Goal: Information Seeking & Learning: Check status

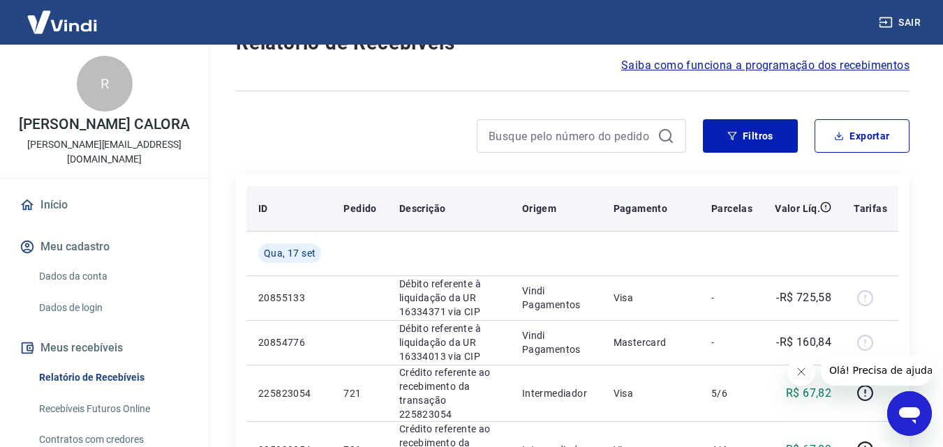
scroll to position [70, 0]
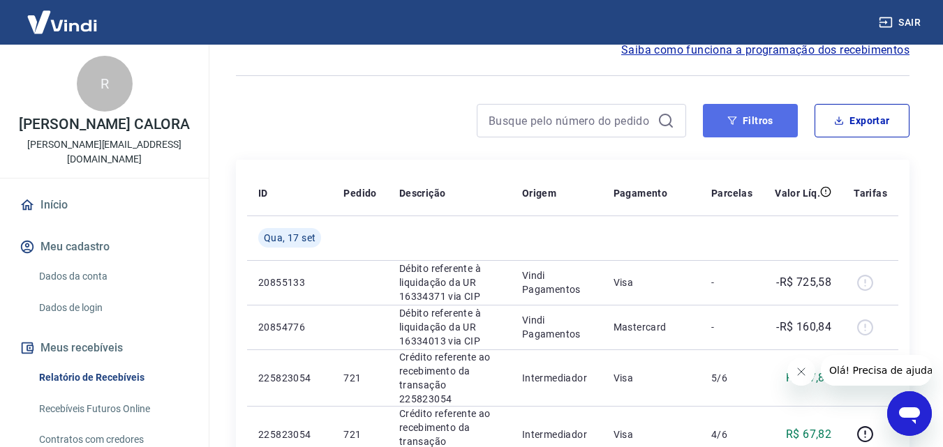
click at [762, 113] on button "Filtros" at bounding box center [750, 121] width 95 height 34
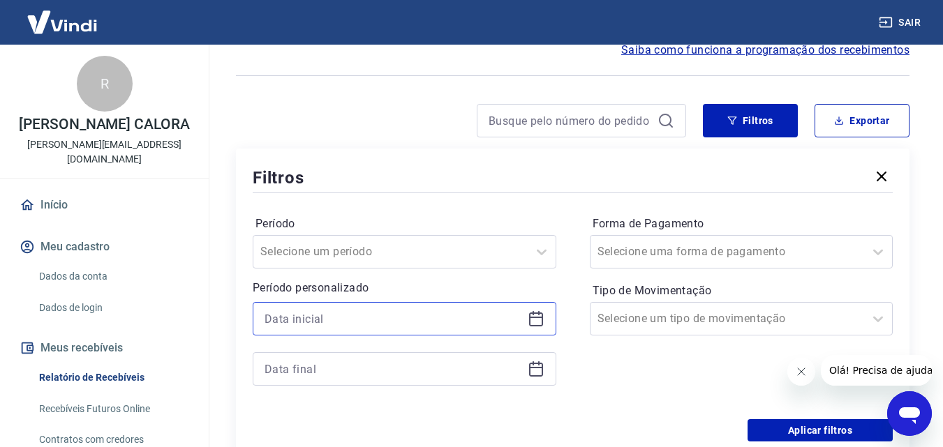
click at [387, 323] on input at bounding box center [394, 319] width 258 height 21
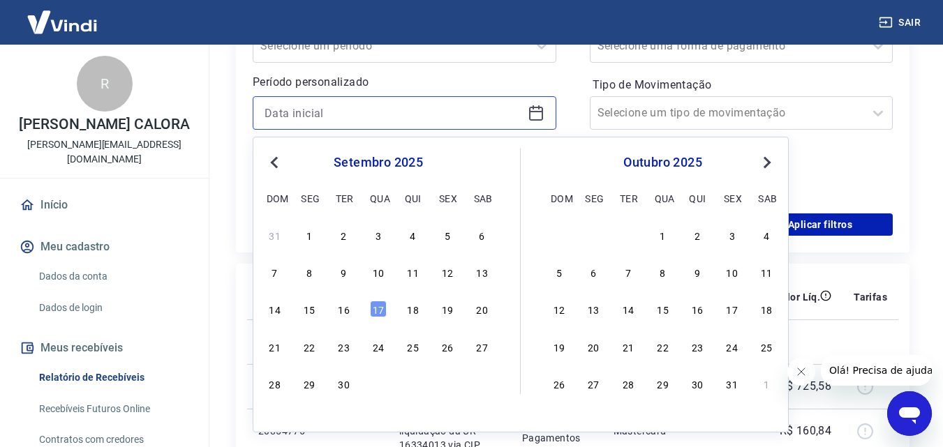
scroll to position [279, 0]
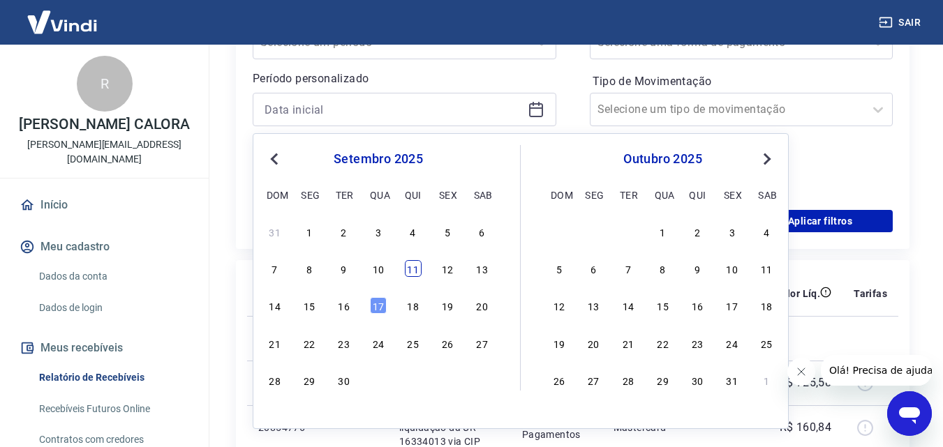
click at [411, 271] on div "11" at bounding box center [413, 268] width 17 height 17
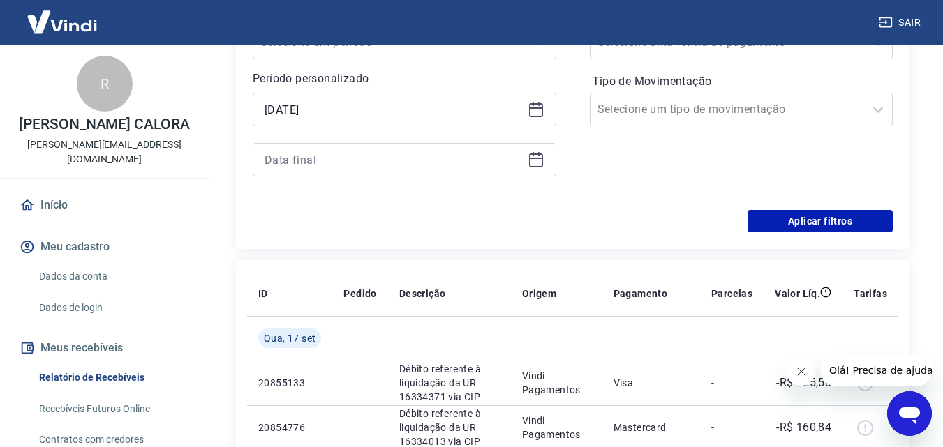
type input "11/09/2025"
click at [540, 163] on icon at bounding box center [536, 159] width 17 height 17
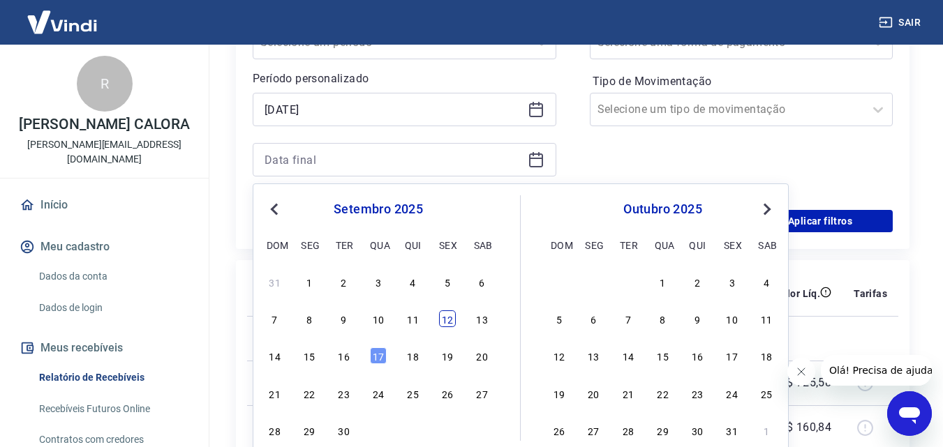
click at [443, 320] on div "12" at bounding box center [447, 319] width 17 height 17
type input "12/09/2025"
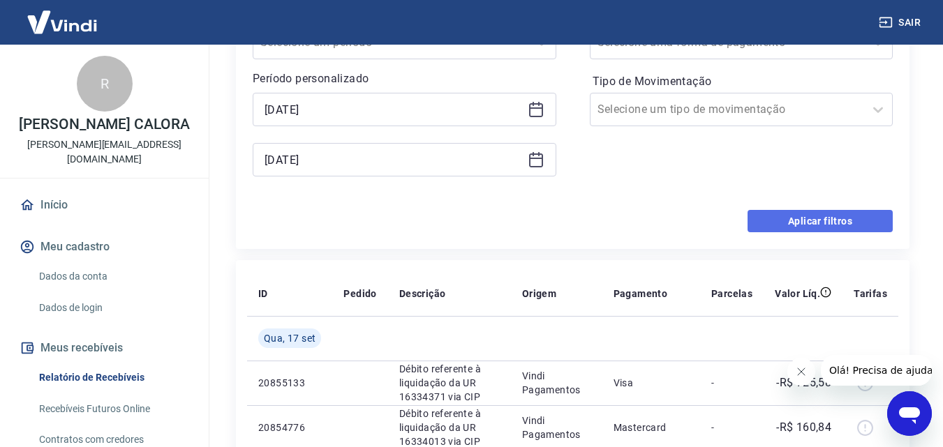
click at [817, 227] on button "Aplicar filtros" at bounding box center [820, 221] width 145 height 22
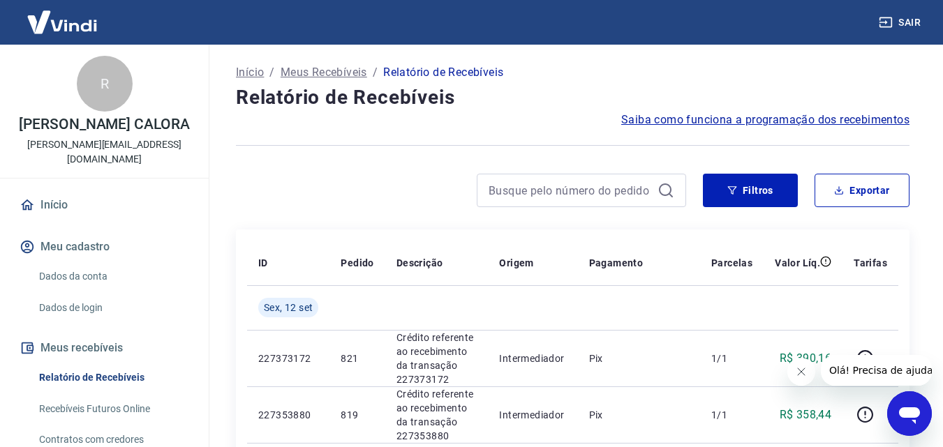
click at [803, 373] on icon "Fechar mensagem da empresa" at bounding box center [800, 371] width 11 height 11
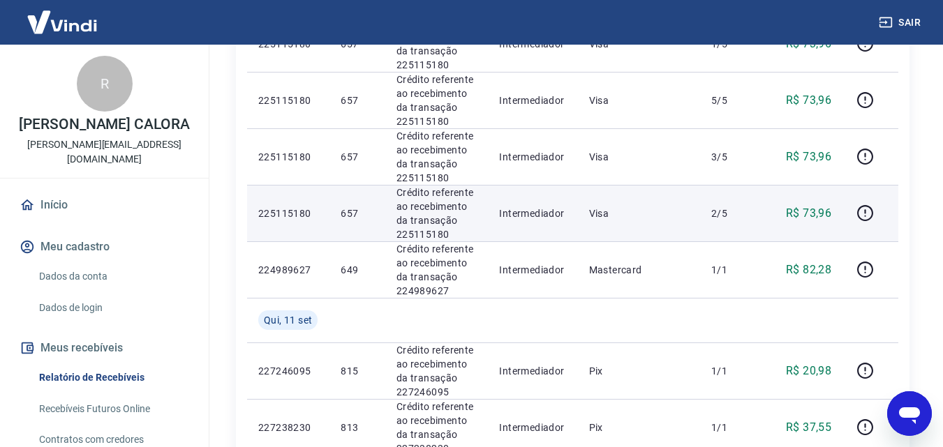
scroll to position [768, 0]
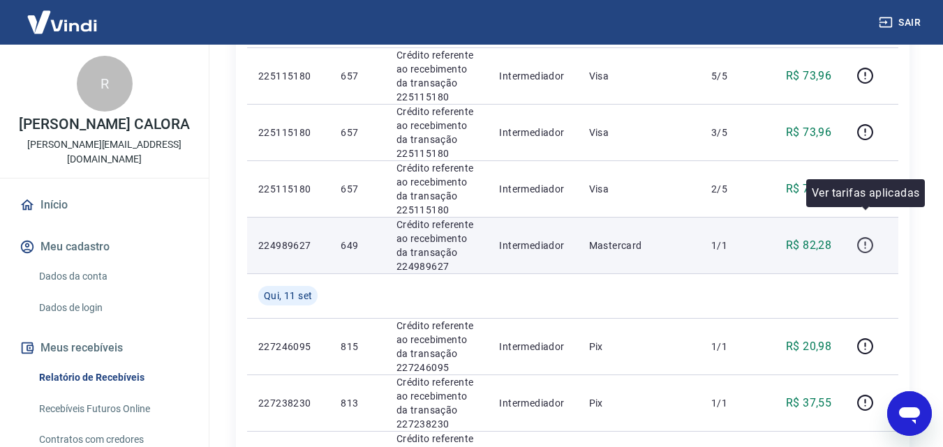
click at [860, 237] on icon "button" at bounding box center [865, 245] width 17 height 17
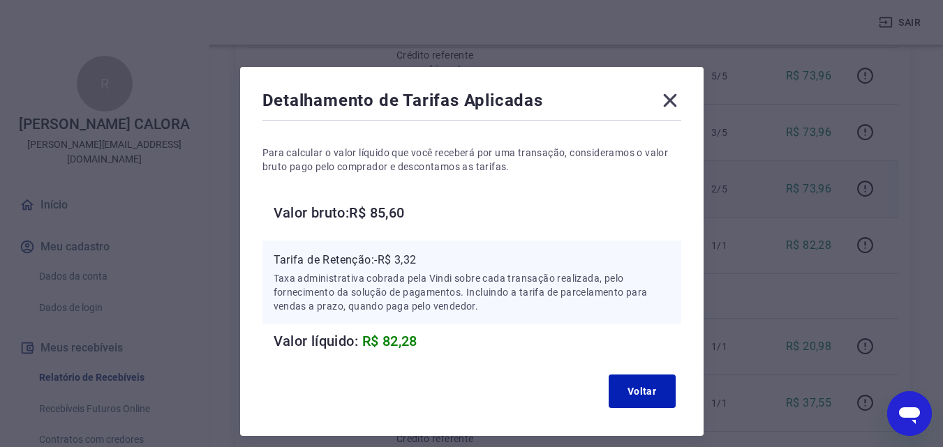
drag, startPoint x: 665, startPoint y: 101, endPoint x: 796, endPoint y: 168, distance: 147.7
click at [666, 101] on icon at bounding box center [670, 100] width 22 height 22
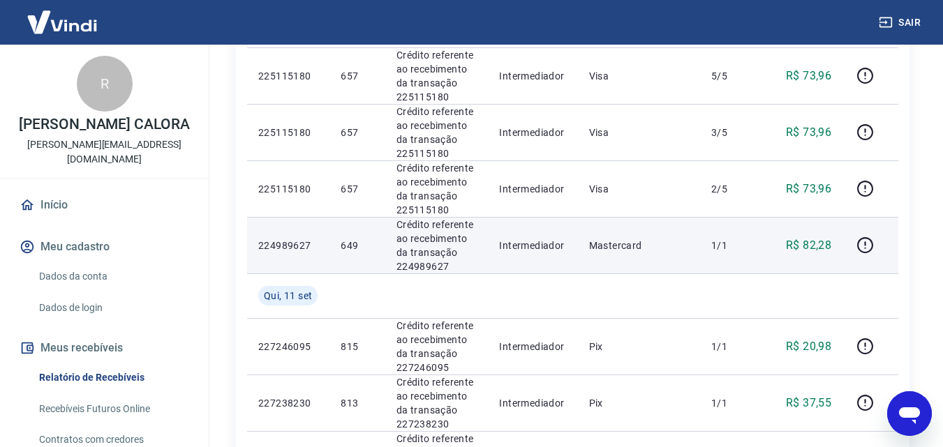
click at [813, 237] on p "R$ 82,28" at bounding box center [808, 245] width 45 height 17
copy p "82,28"
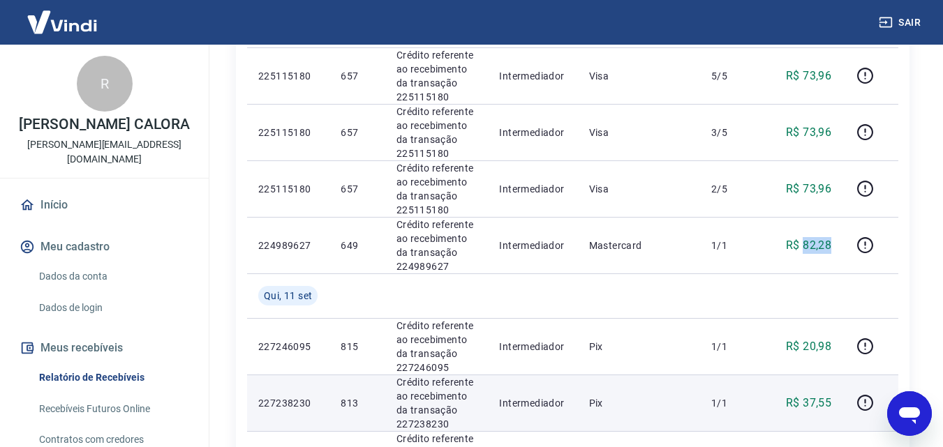
copy p "82,28"
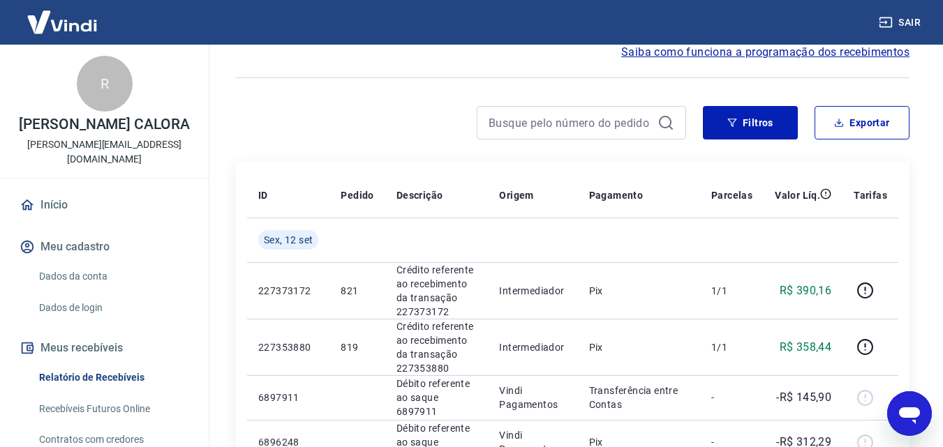
scroll to position [0, 0]
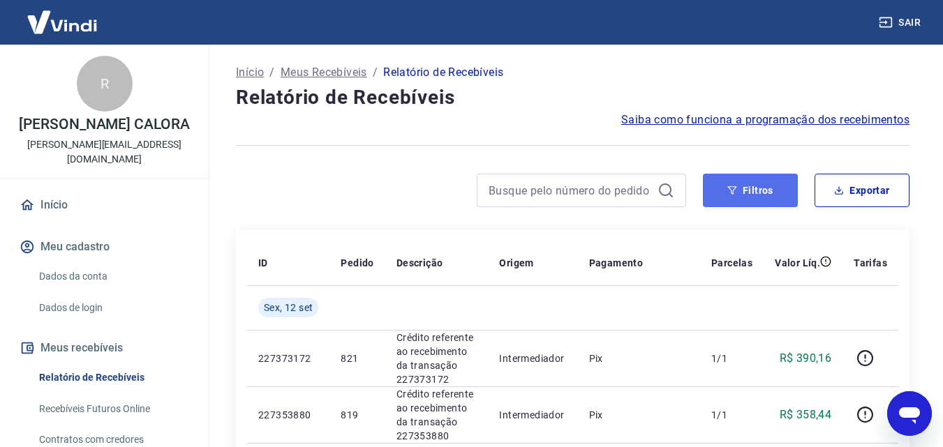
click at [769, 194] on button "Filtros" at bounding box center [750, 191] width 95 height 34
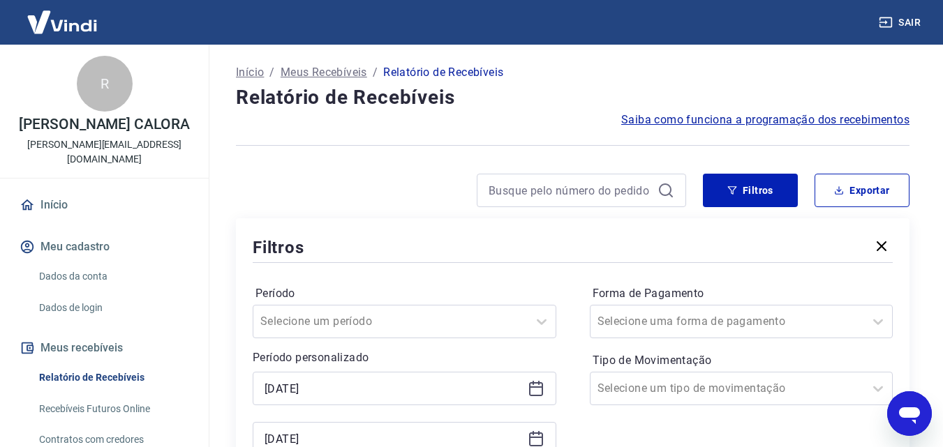
click at [398, 130] on div at bounding box center [573, 145] width 674 height 34
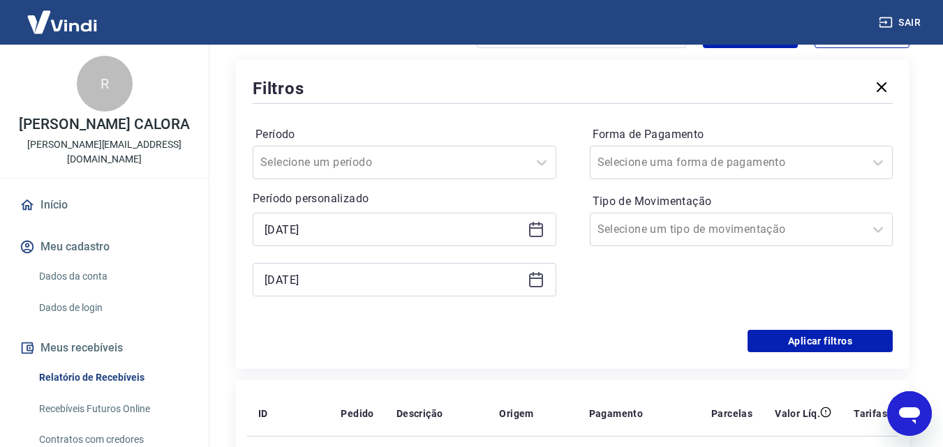
scroll to position [140, 0]
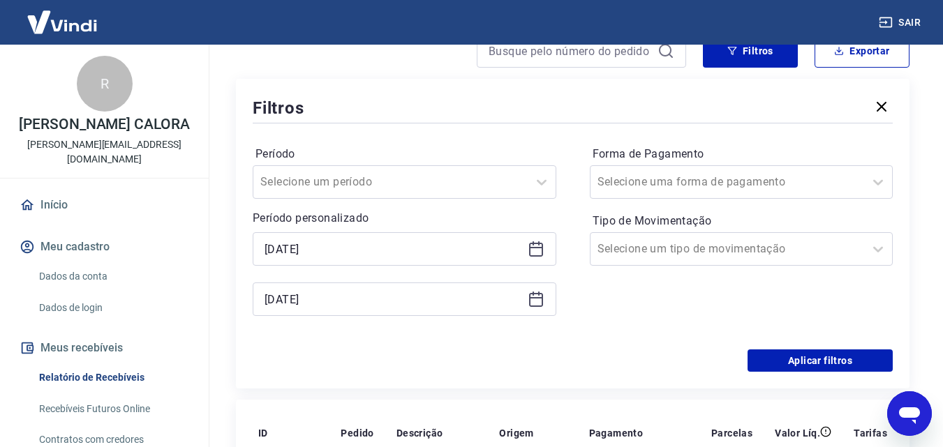
click at [543, 248] on icon at bounding box center [536, 249] width 17 height 17
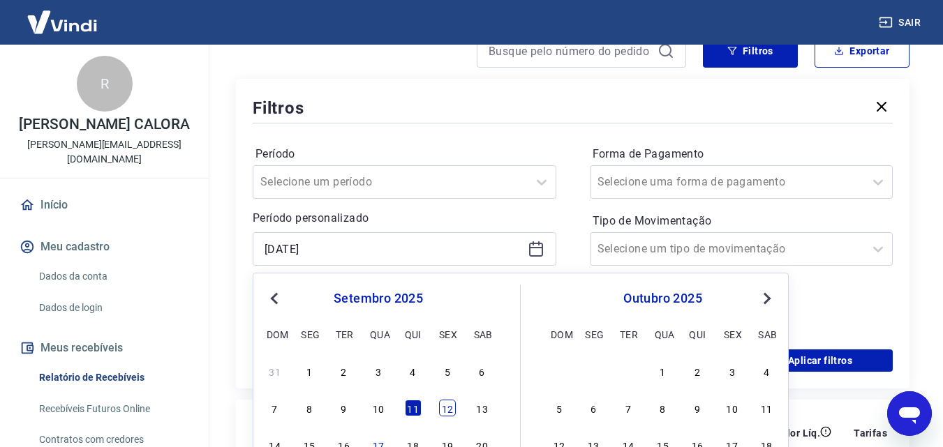
click at [446, 410] on div "12" at bounding box center [447, 408] width 17 height 17
type input "12/09/2025"
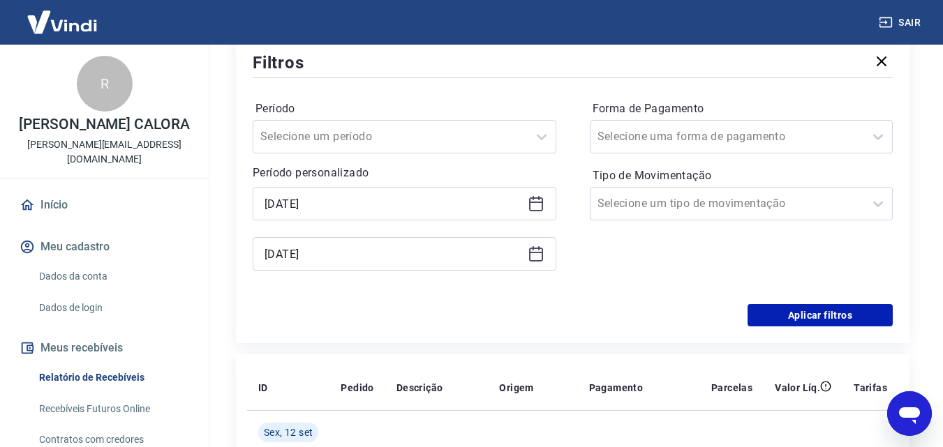
scroll to position [209, 0]
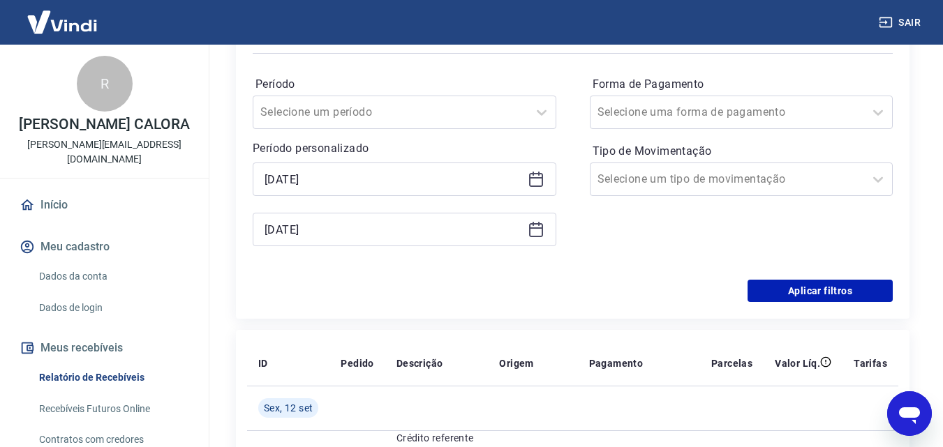
click at [528, 228] on icon at bounding box center [536, 229] width 17 height 17
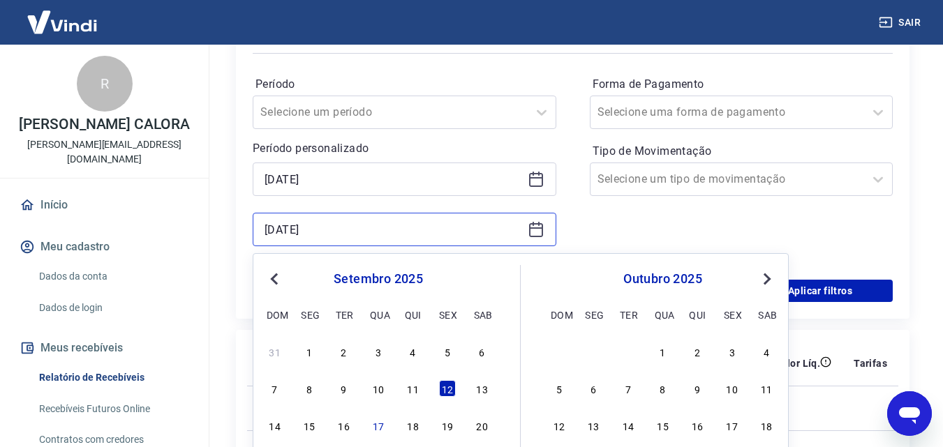
scroll to position [279, 0]
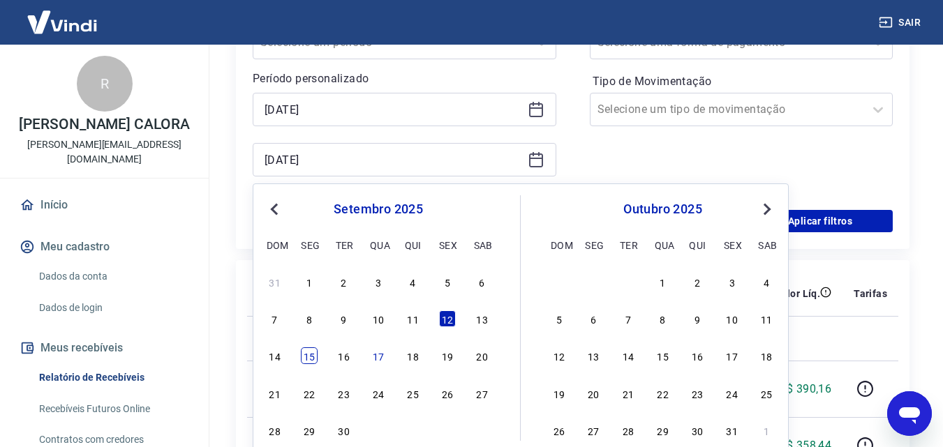
click at [312, 358] on div "15" at bounding box center [309, 356] width 17 height 17
type input "15/09/2025"
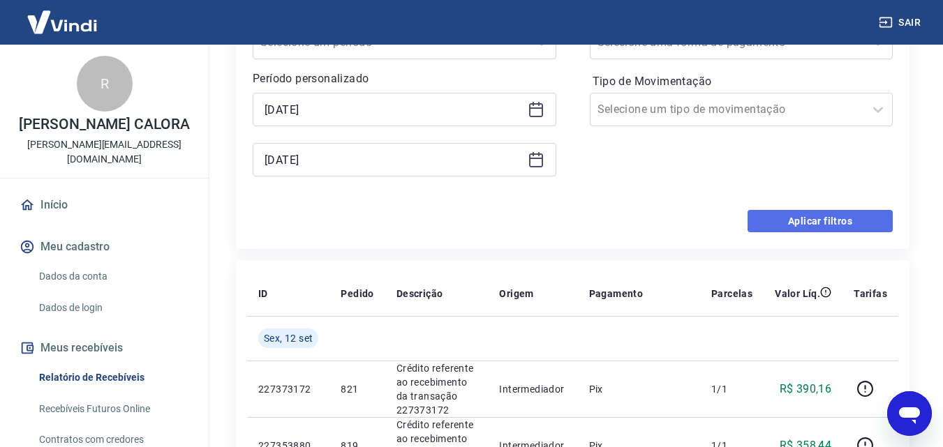
click at [810, 228] on button "Aplicar filtros" at bounding box center [820, 221] width 145 height 22
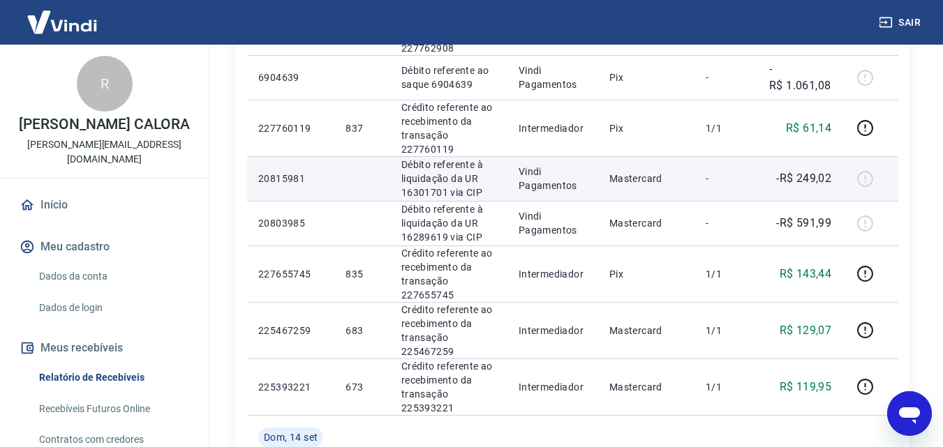
scroll to position [558, 0]
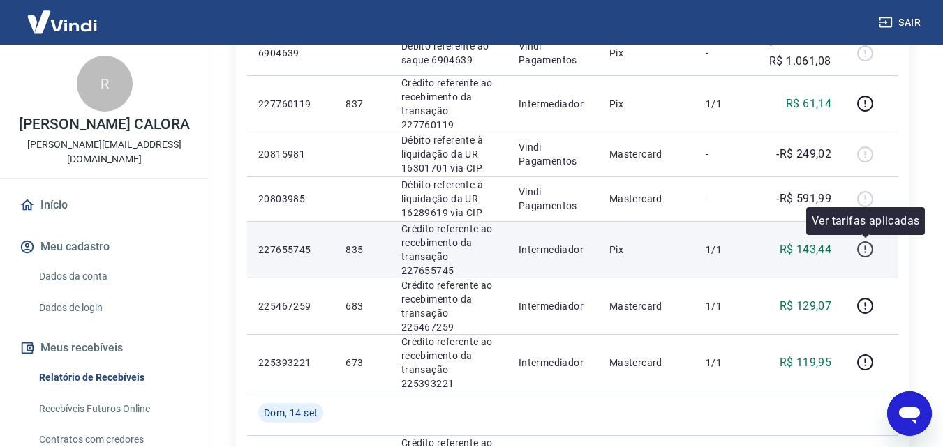
click at [865, 249] on icon "button" at bounding box center [865, 249] width 17 height 17
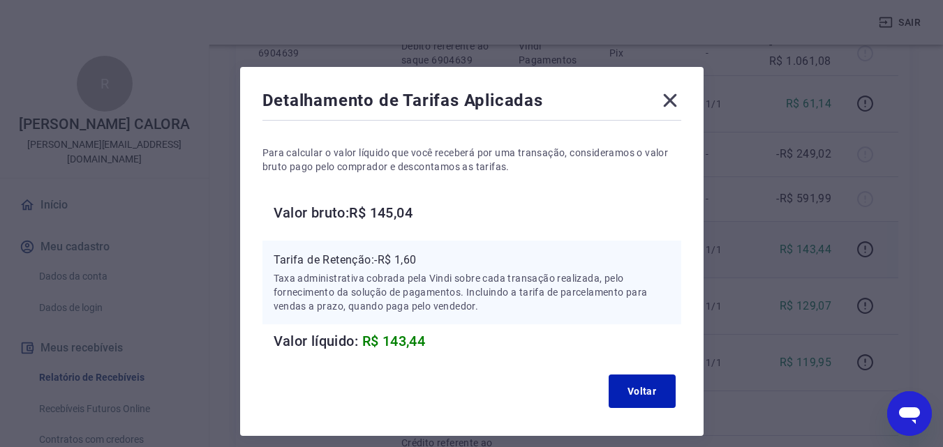
click at [665, 101] on icon at bounding box center [670, 100] width 22 height 22
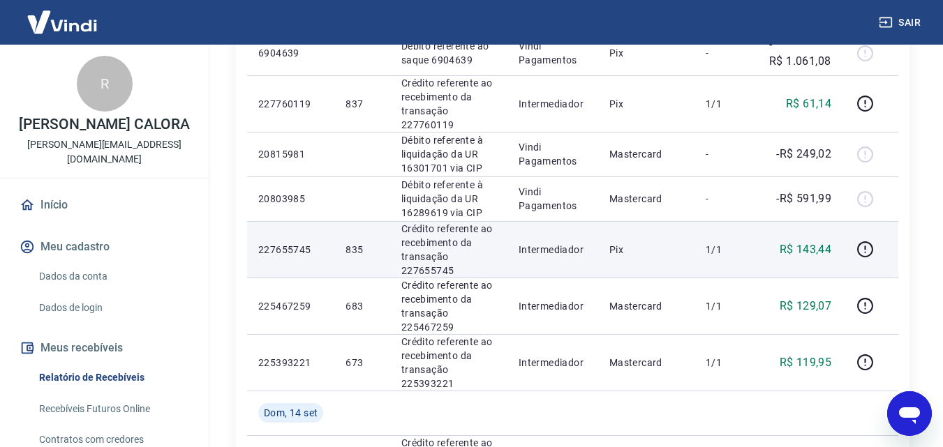
click at [819, 255] on p "R$ 143,44" at bounding box center [806, 250] width 52 height 17
click at [819, 254] on p "R$ 143,44" at bounding box center [806, 250] width 52 height 17
copy p "143,44"
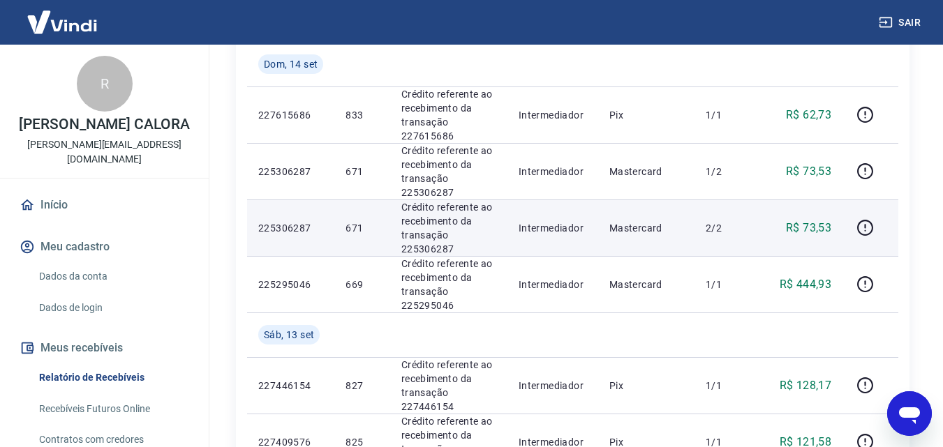
scroll to position [977, 0]
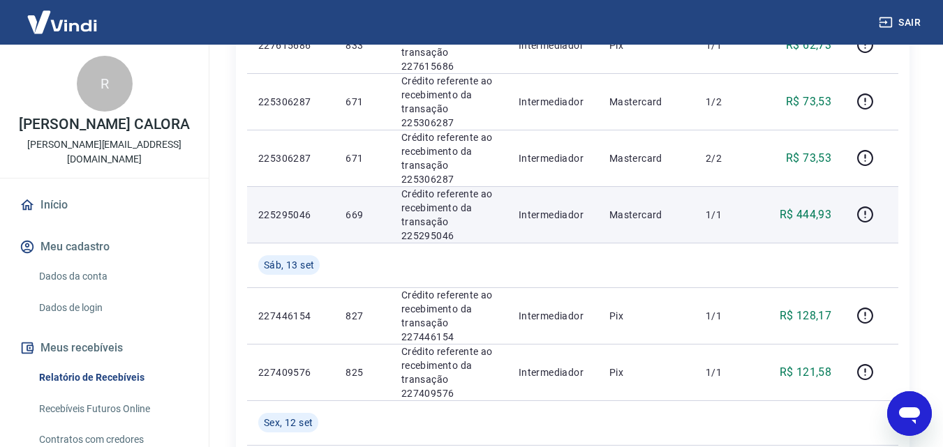
click at [821, 211] on p "R$ 444,93" at bounding box center [806, 215] width 52 height 17
copy p "444,93"
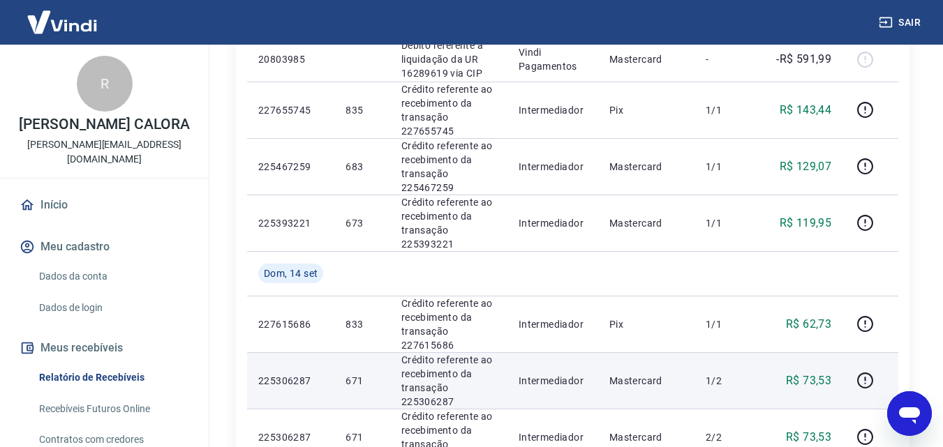
scroll to position [628, 0]
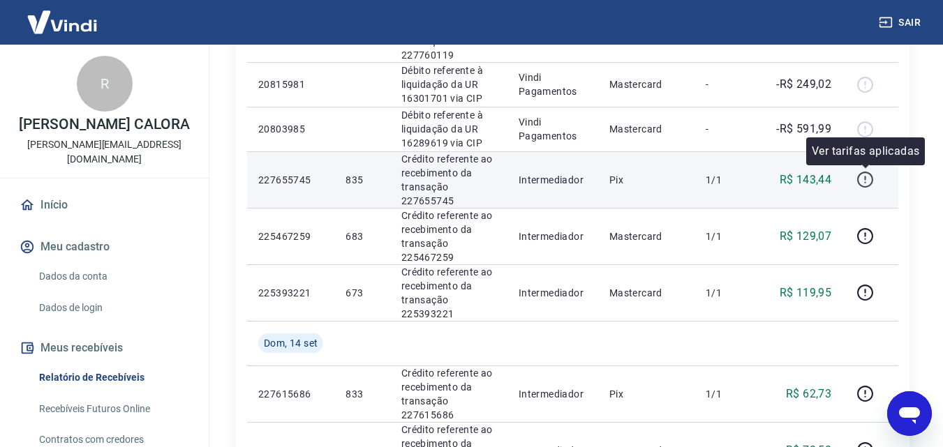
click at [864, 179] on icon "button" at bounding box center [865, 179] width 17 height 17
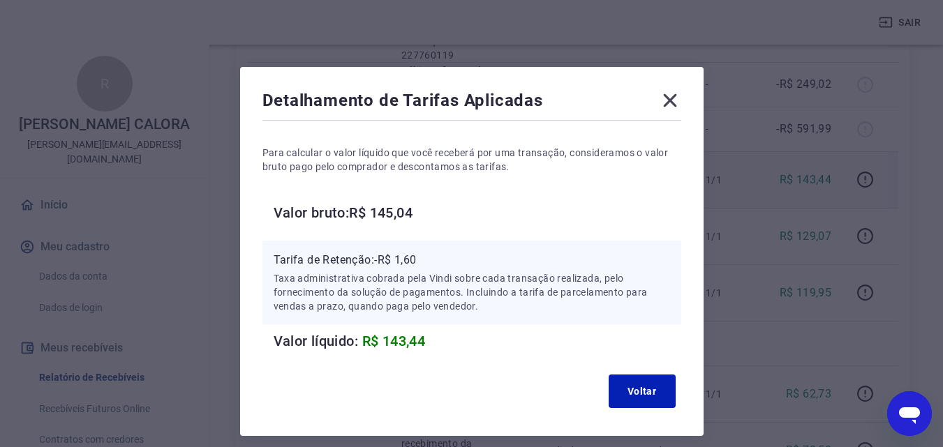
click at [669, 96] on icon at bounding box center [670, 100] width 22 height 22
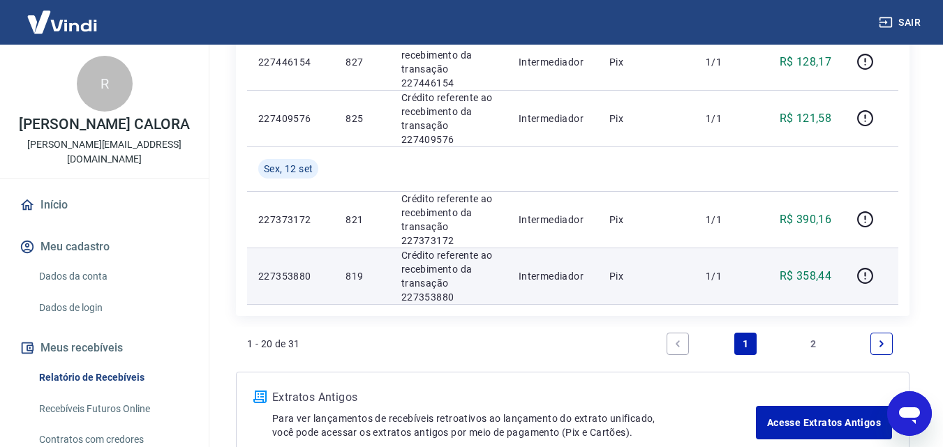
scroll to position [1318, 0]
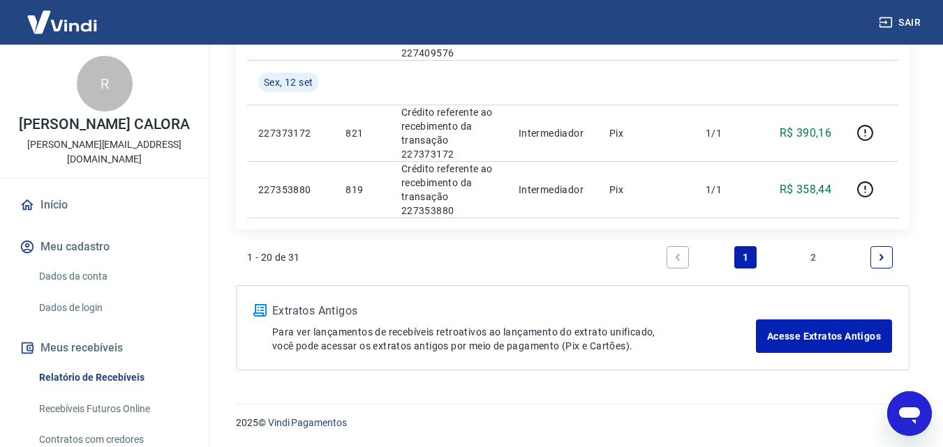
click at [803, 255] on link "2" at bounding box center [814, 257] width 22 height 22
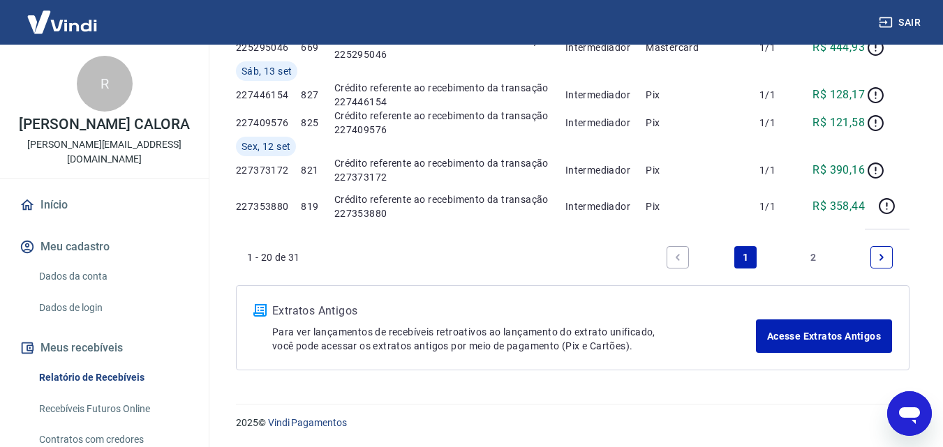
click at [810, 286] on div "Extratos Antigos Para ver lançamentos de recebíveis retroativos ao lançamento d…" at bounding box center [573, 328] width 674 height 85
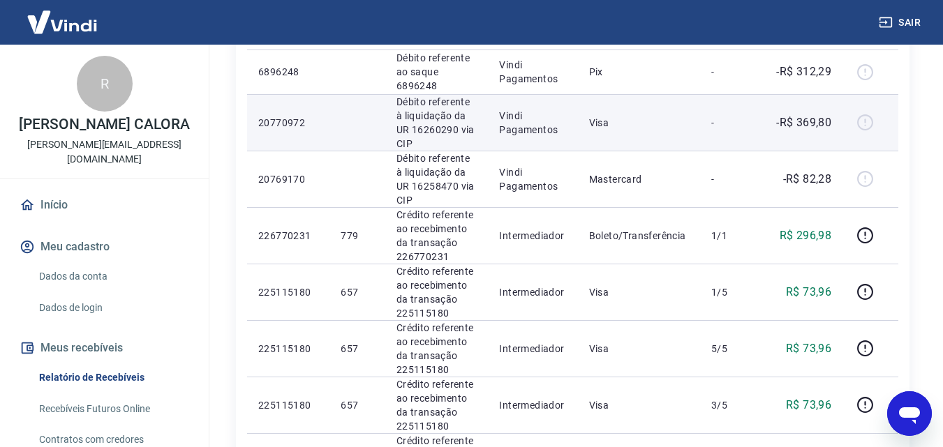
scroll to position [349, 0]
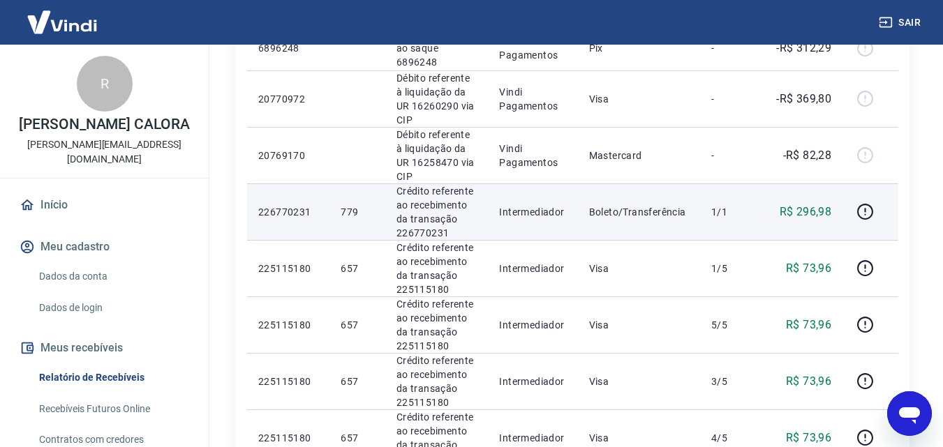
click at [812, 204] on p "R$ 296,98" at bounding box center [806, 212] width 52 height 17
copy p "296,98"
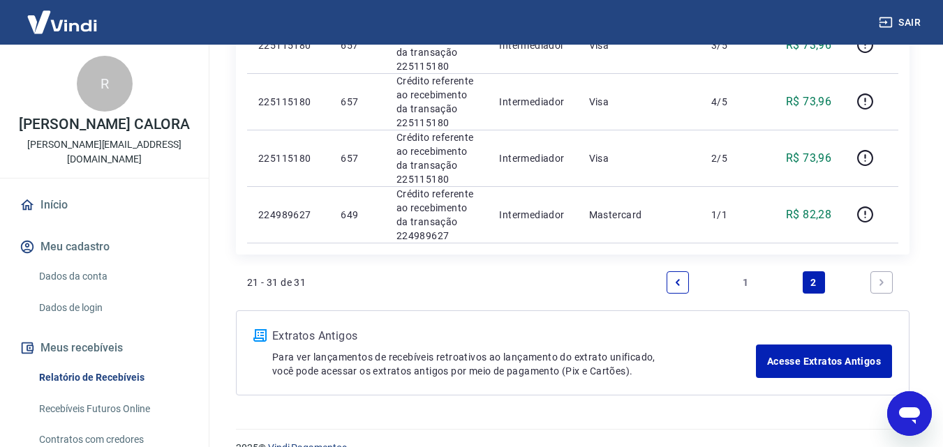
scroll to position [687, 0]
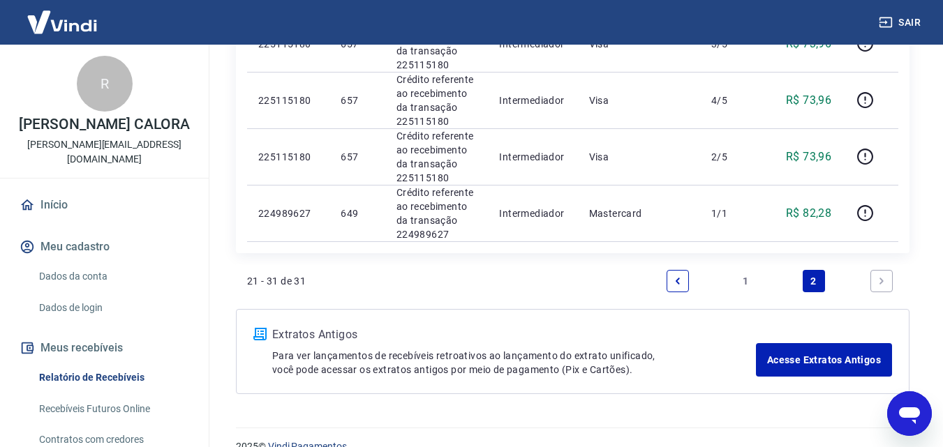
click at [753, 270] on link "1" at bounding box center [745, 281] width 22 height 22
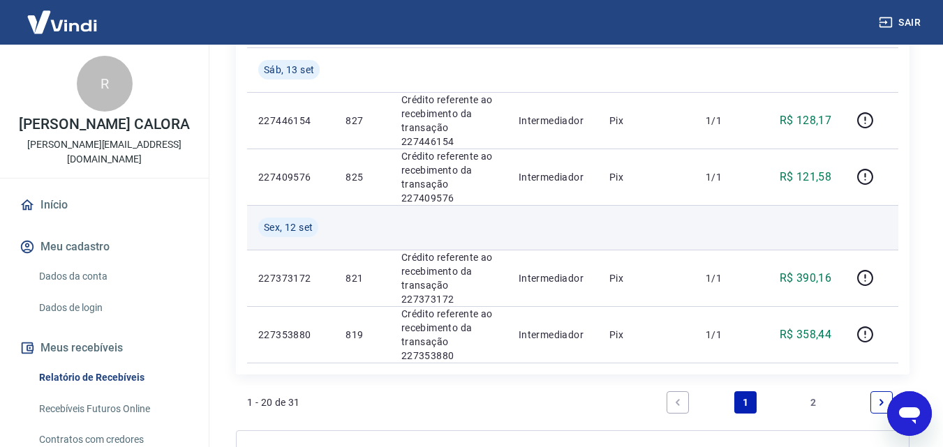
scroll to position [1178, 0]
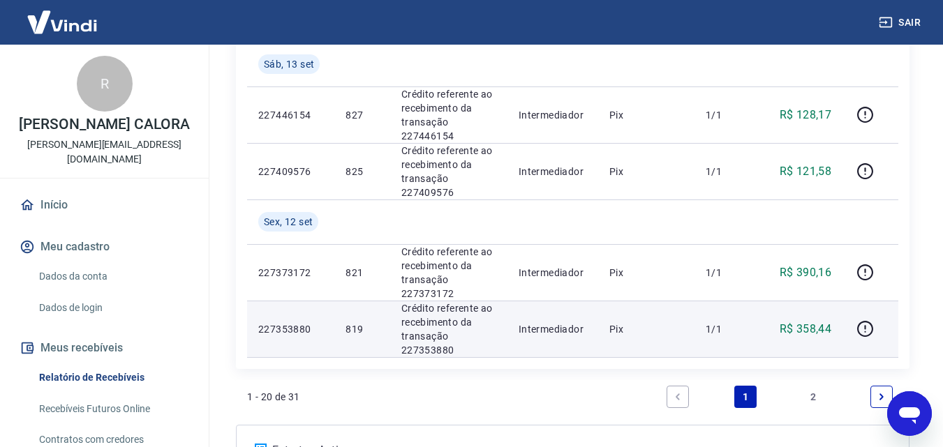
click at [809, 330] on p "R$ 358,44" at bounding box center [806, 329] width 52 height 17
copy p "358,44"
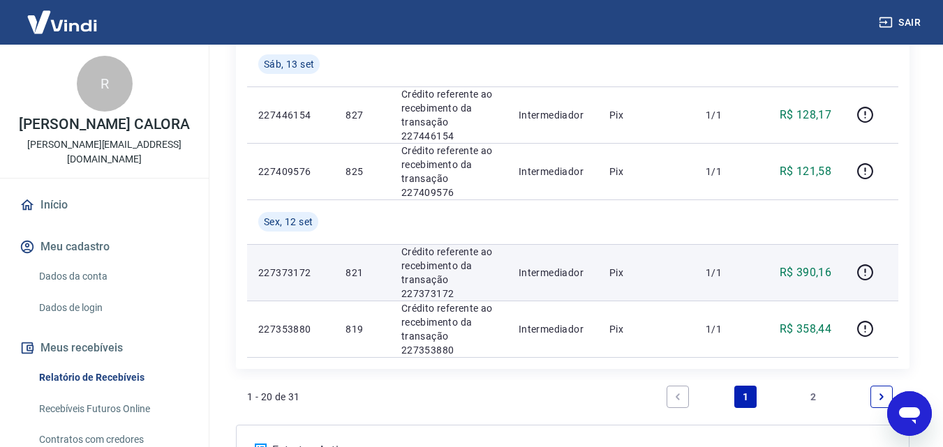
click at [821, 273] on p "R$ 390,16" at bounding box center [806, 273] width 52 height 17
copy p "390,16"
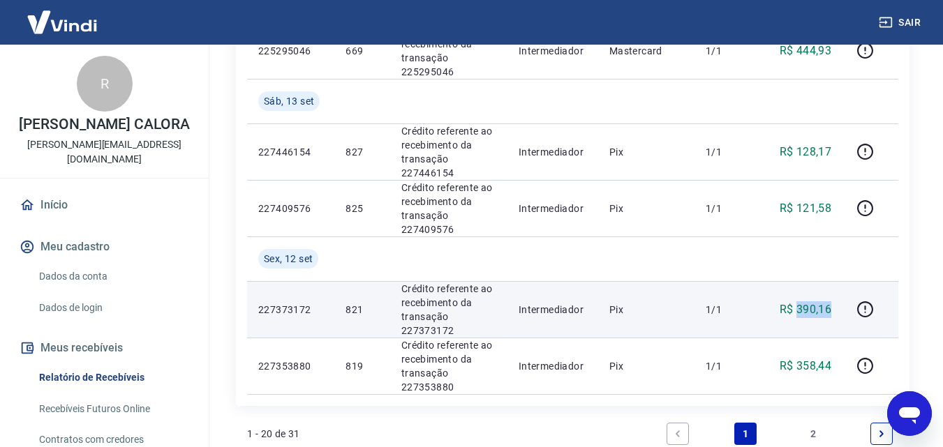
scroll to position [1109, 0]
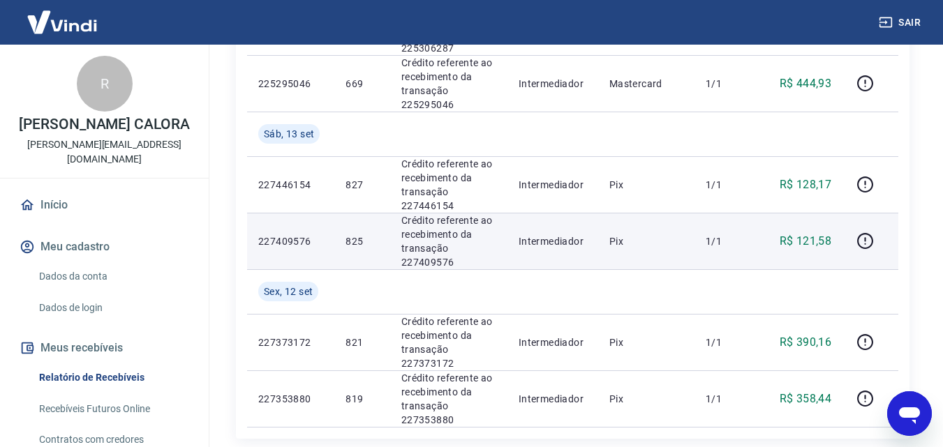
click at [815, 237] on p "R$ 121,58" at bounding box center [806, 241] width 52 height 17
copy p "121,58"
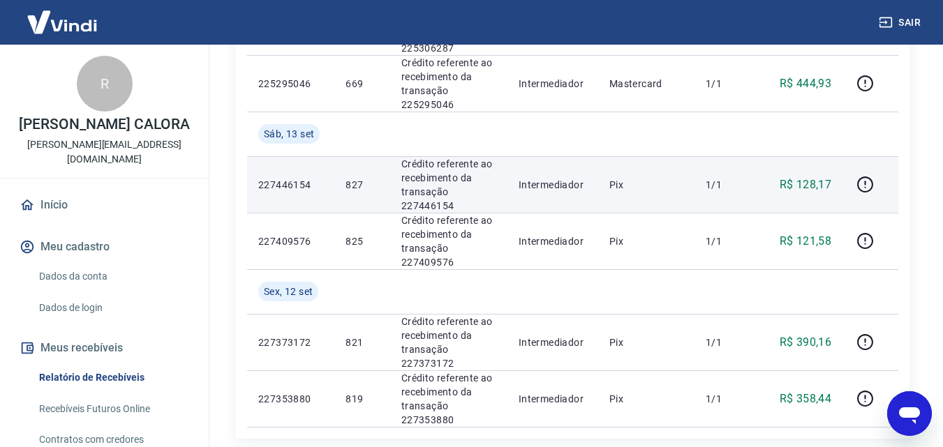
click at [807, 187] on p "R$ 128,17" at bounding box center [806, 185] width 52 height 17
copy p "128,17"
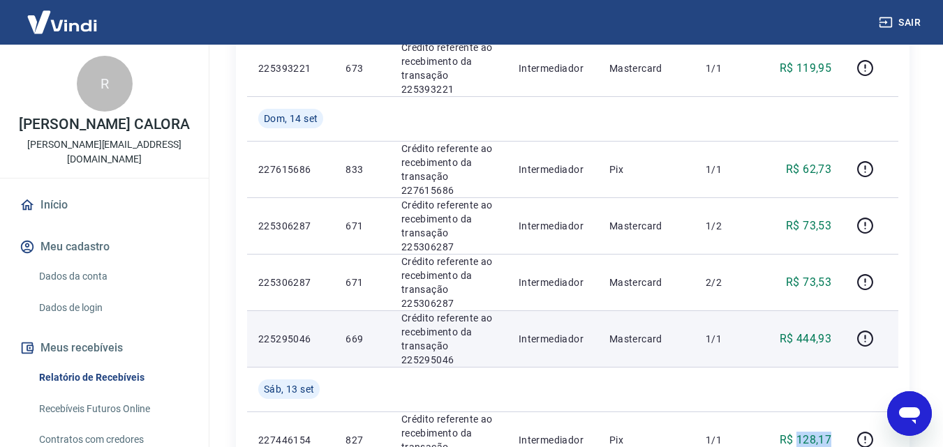
scroll to position [759, 0]
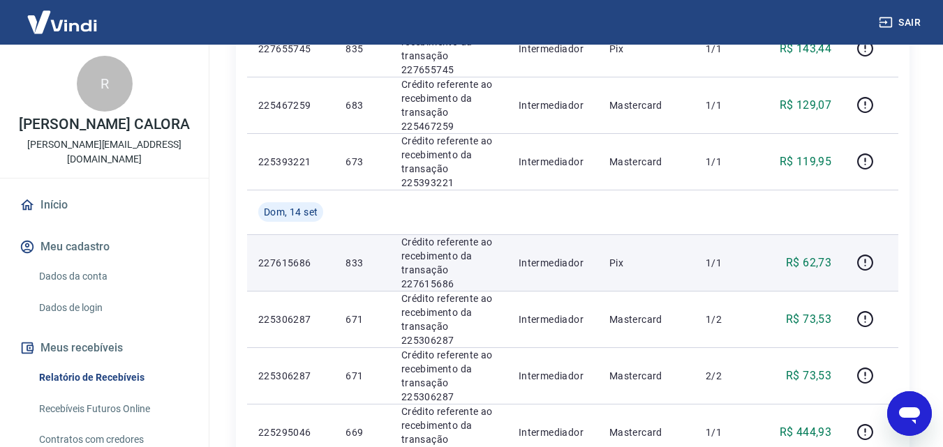
click at [810, 265] on p "R$ 62,73" at bounding box center [808, 263] width 45 height 17
copy p "62,73"
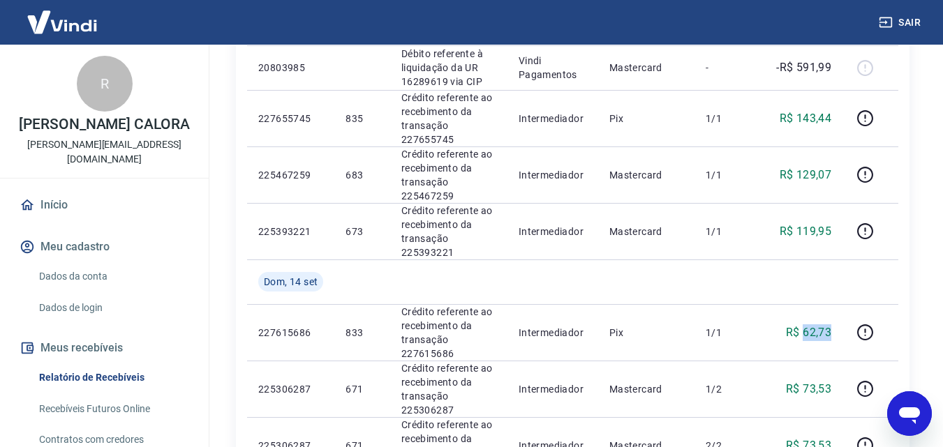
scroll to position [620, 0]
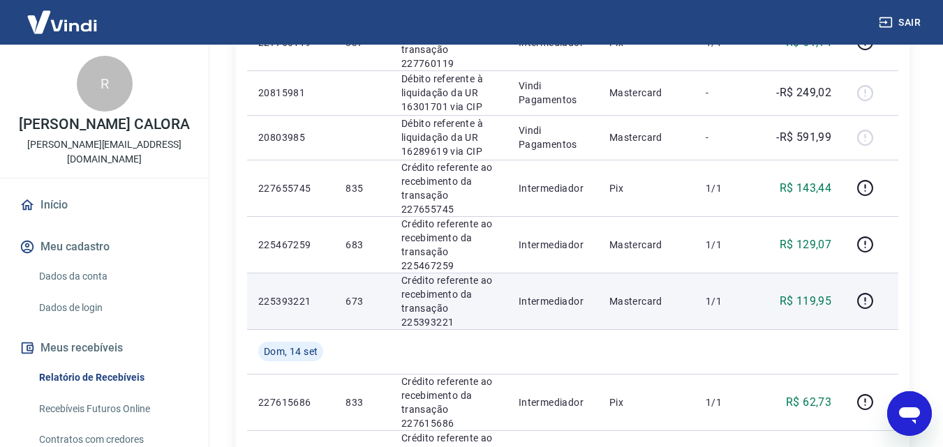
click at [811, 299] on p "R$ 119,95" at bounding box center [806, 301] width 52 height 17
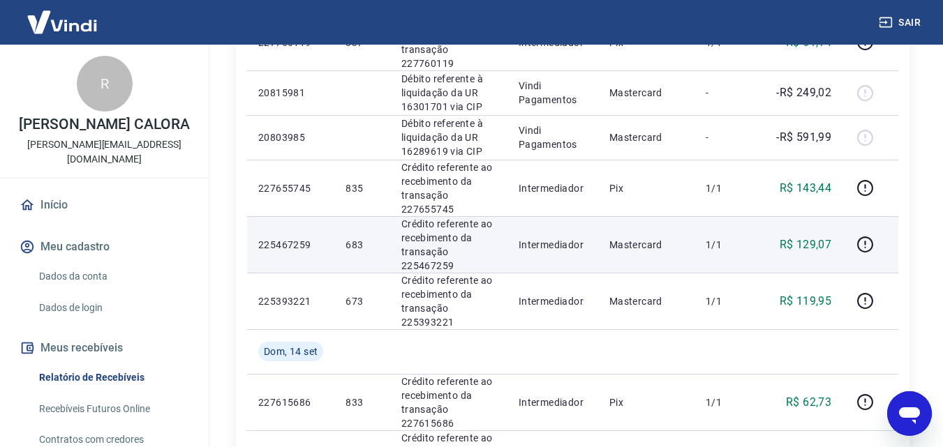
click at [817, 245] on p "R$ 129,07" at bounding box center [806, 245] width 52 height 17
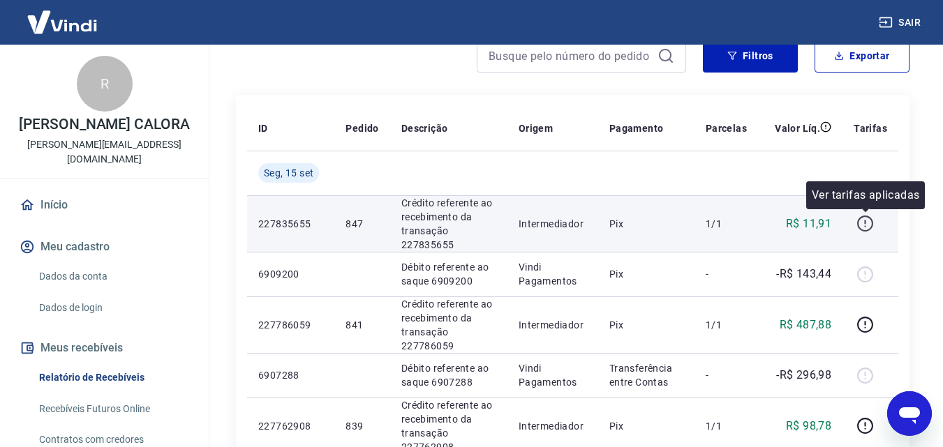
scroll to position [61, 0]
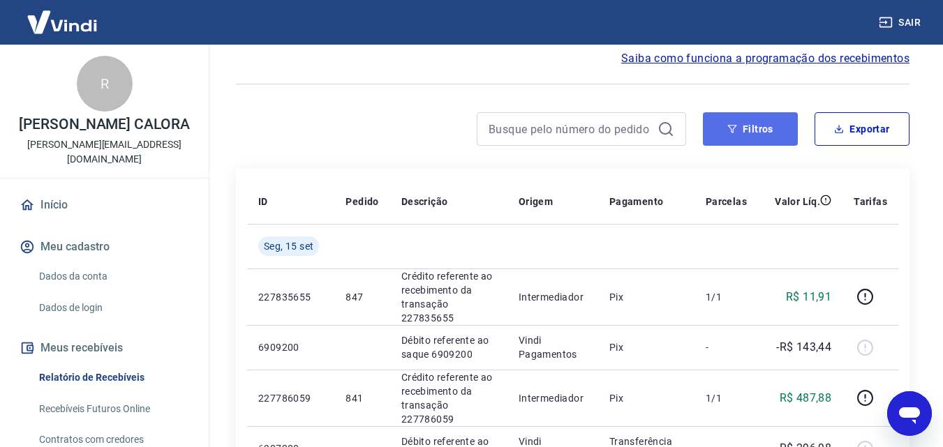
click at [721, 128] on button "Filtros" at bounding box center [750, 129] width 95 height 34
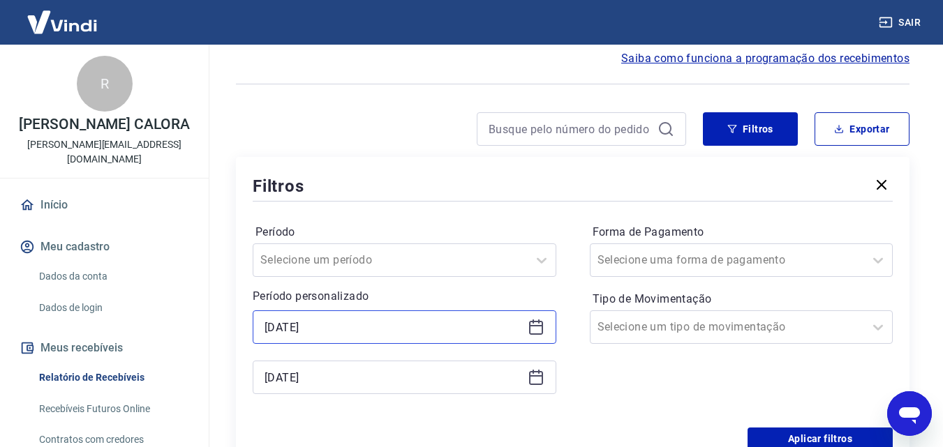
click at [332, 327] on input "12/09/2025" at bounding box center [394, 327] width 258 height 21
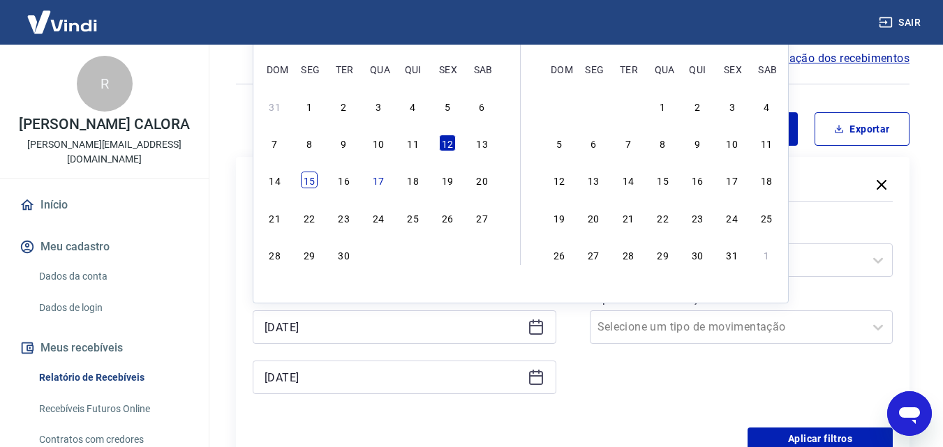
click at [311, 181] on div "15" at bounding box center [309, 180] width 17 height 17
click at [347, 181] on div "Filtros" at bounding box center [573, 186] width 640 height 24
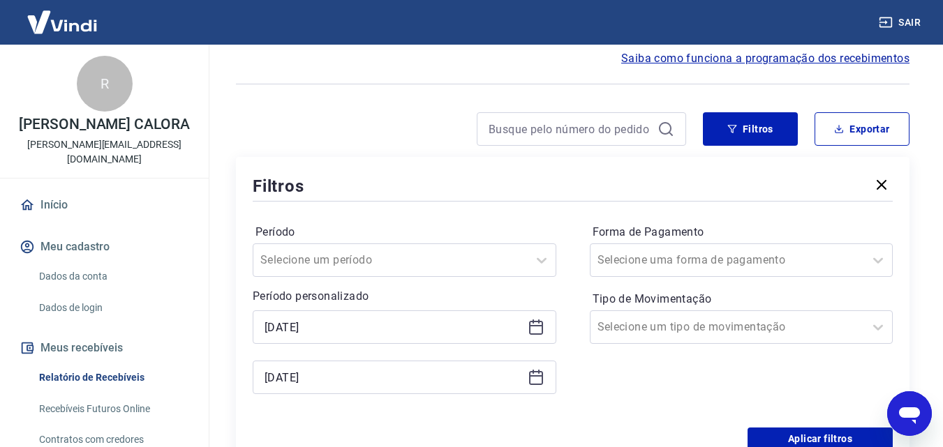
type input "15/09/2025"
click at [539, 375] on icon at bounding box center [536, 377] width 17 height 17
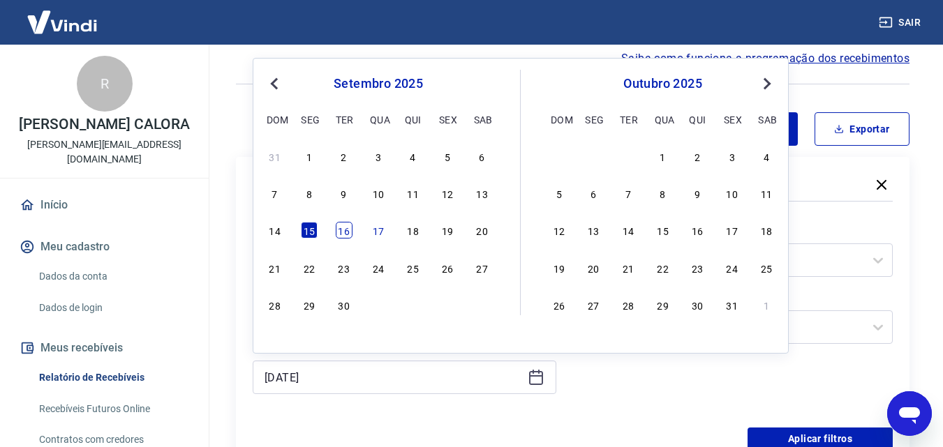
click at [345, 230] on div "16" at bounding box center [344, 230] width 17 height 17
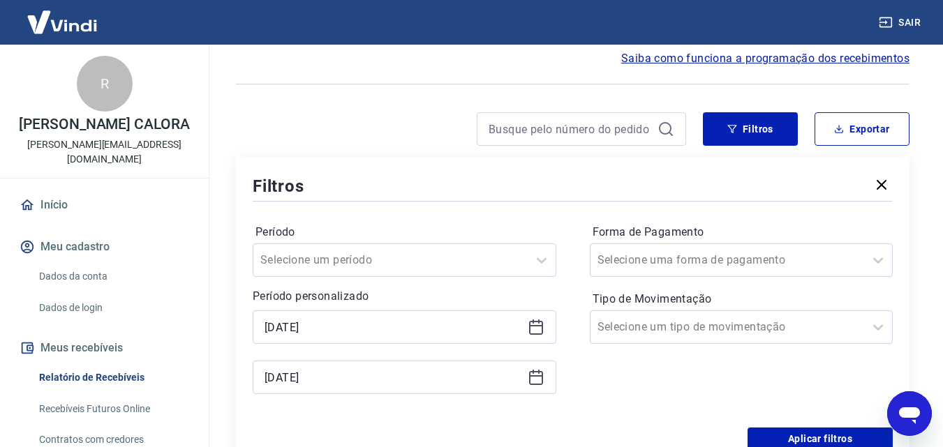
type input "16/09/2025"
click at [721, 366] on div "Forma de Pagamento Selecione uma forma de pagamento Tipo de Movimentação Seleci…" at bounding box center [742, 316] width 304 height 190
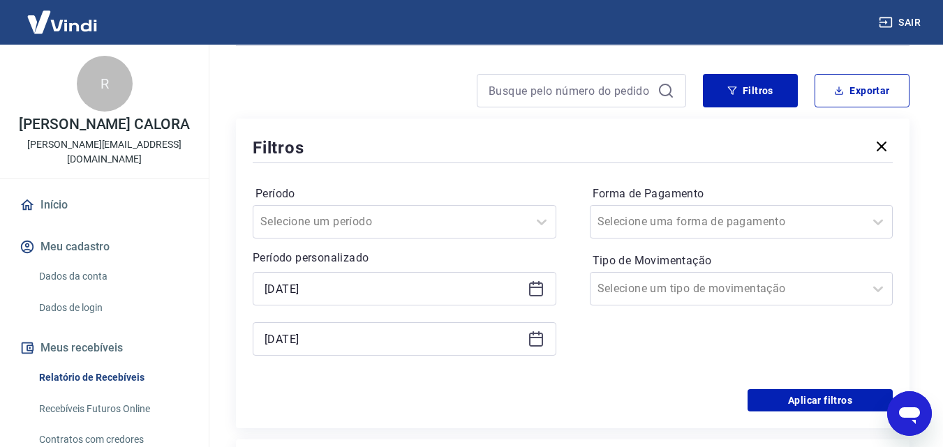
scroll to position [131, 0]
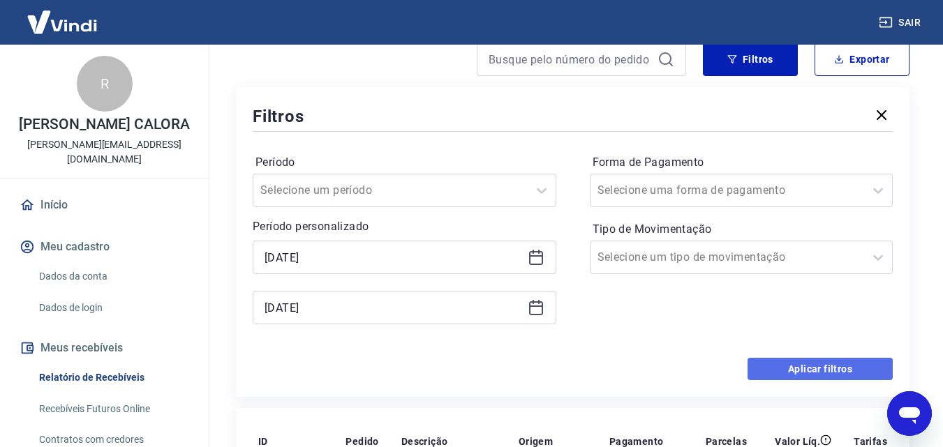
click at [810, 360] on button "Aplicar filtros" at bounding box center [820, 369] width 145 height 22
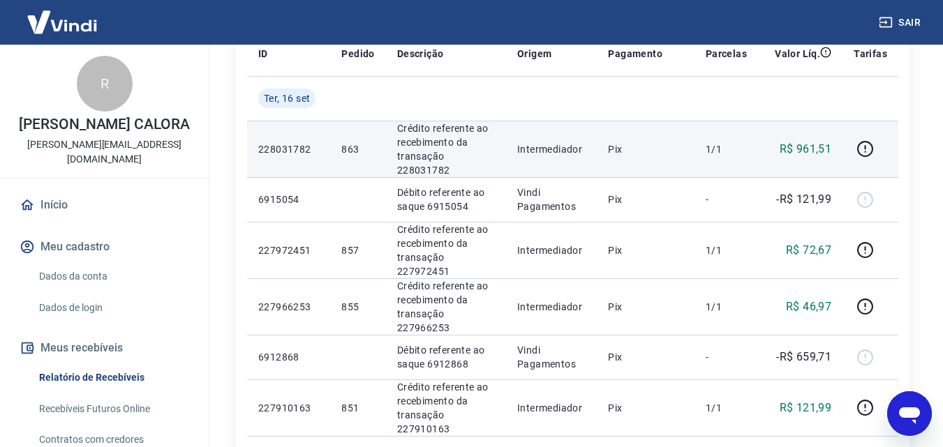
scroll to position [279, 0]
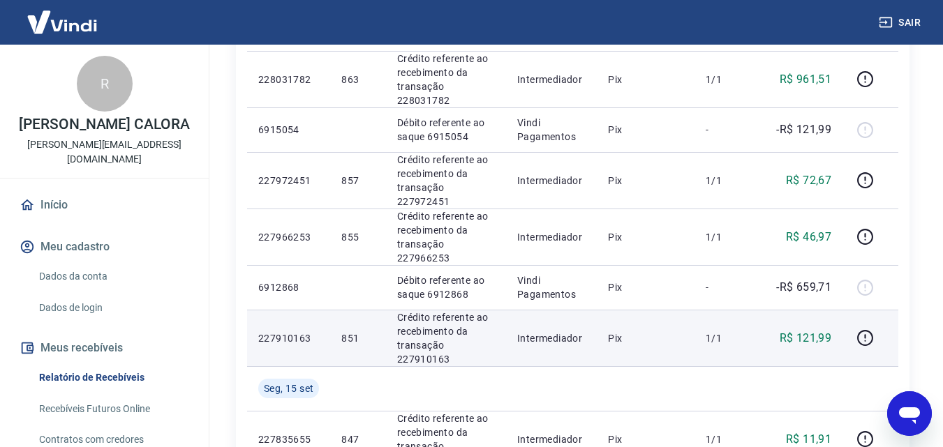
click at [806, 335] on p "R$ 121,99" at bounding box center [806, 338] width 52 height 17
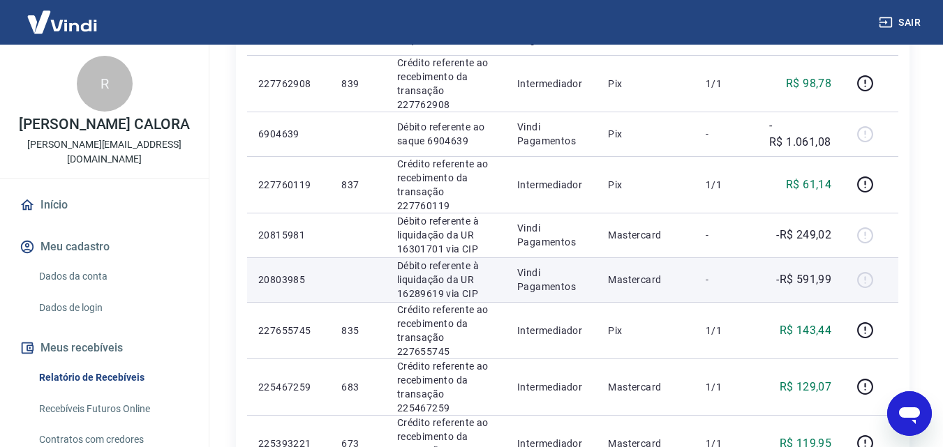
scroll to position [768, 0]
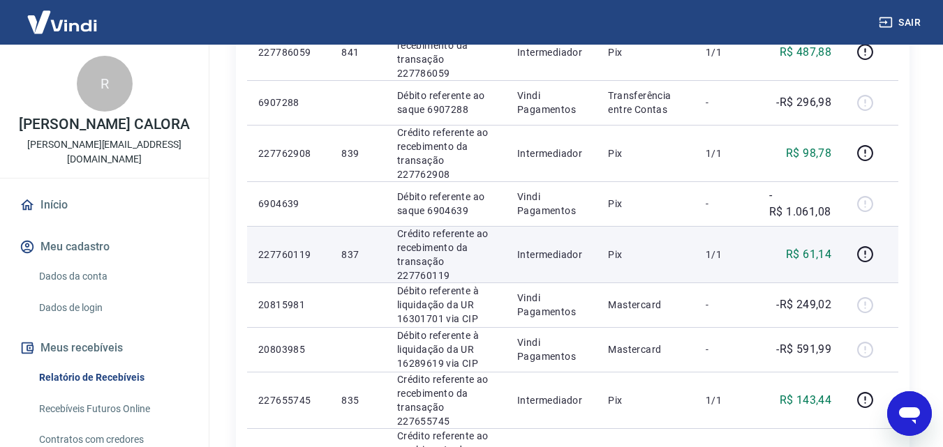
click at [816, 260] on p "R$ 61,14" at bounding box center [808, 254] width 45 height 17
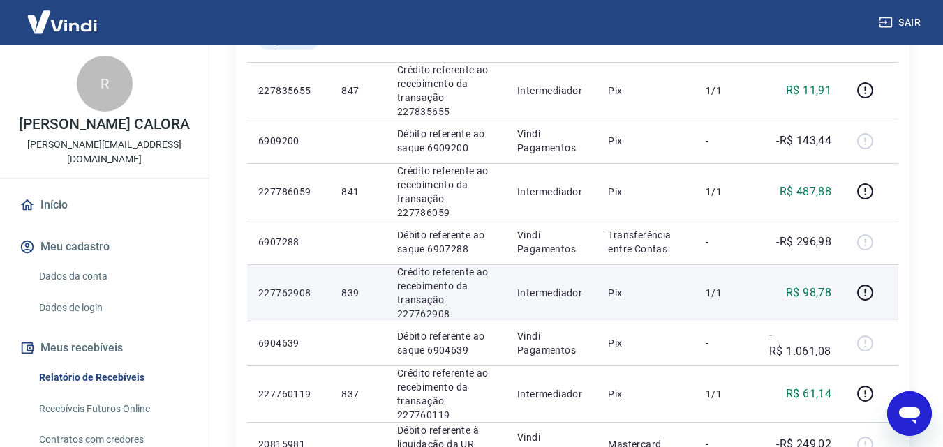
click at [818, 290] on p "R$ 98,78" at bounding box center [808, 293] width 45 height 17
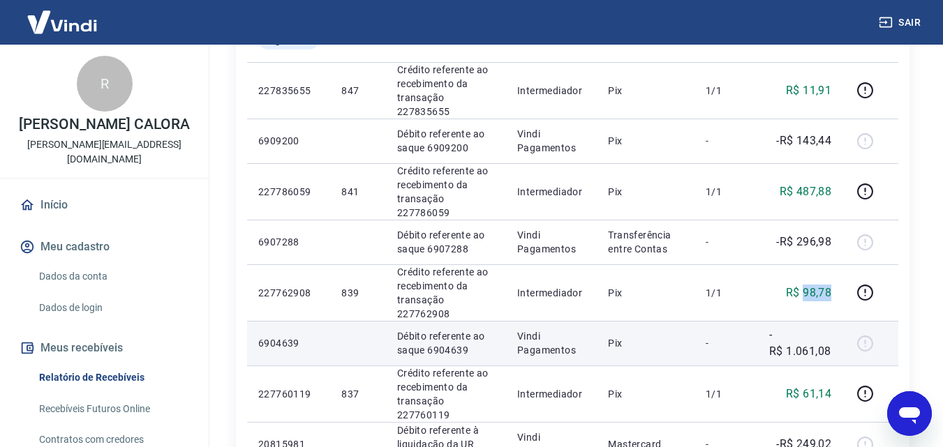
scroll to position [558, 0]
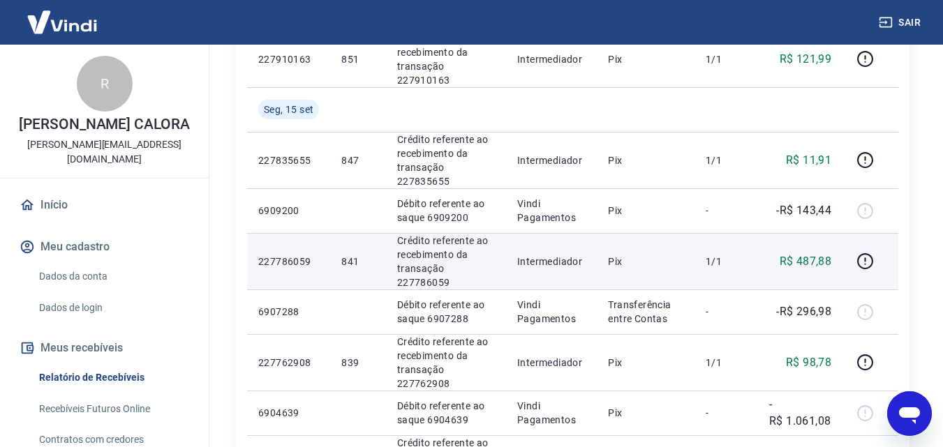
click at [819, 259] on p "R$ 487,88" at bounding box center [806, 261] width 52 height 17
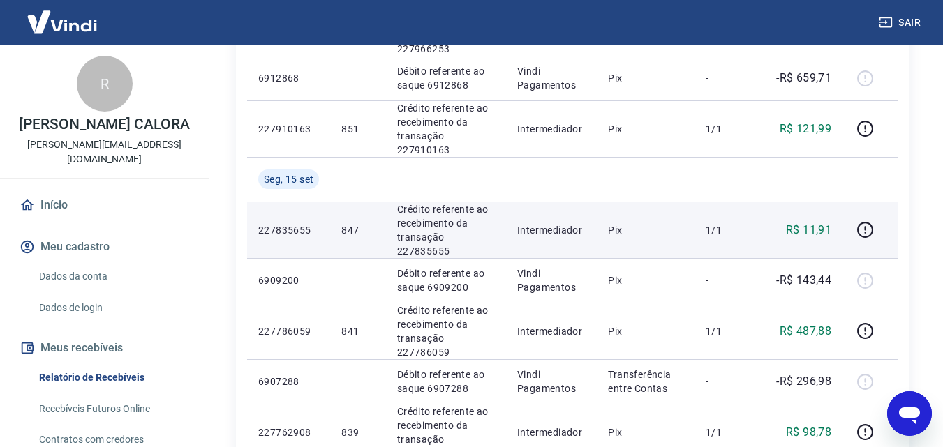
click at [822, 235] on p "R$ 11,91" at bounding box center [808, 230] width 45 height 17
